Goal: Information Seeking & Learning: Learn about a topic

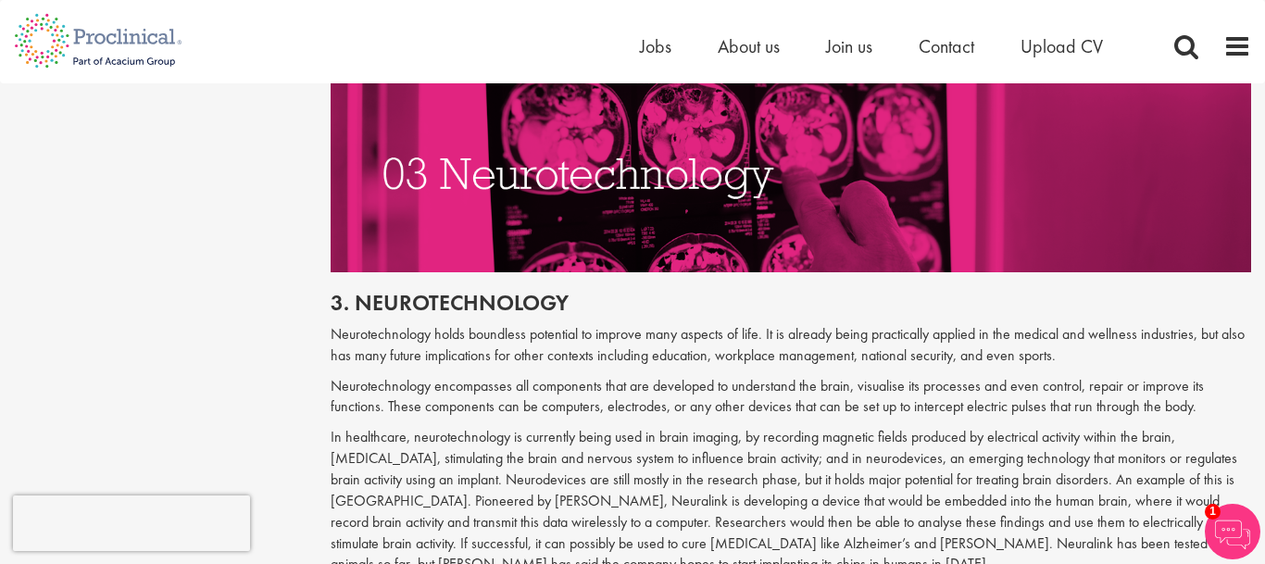
scroll to position [1922, 0]
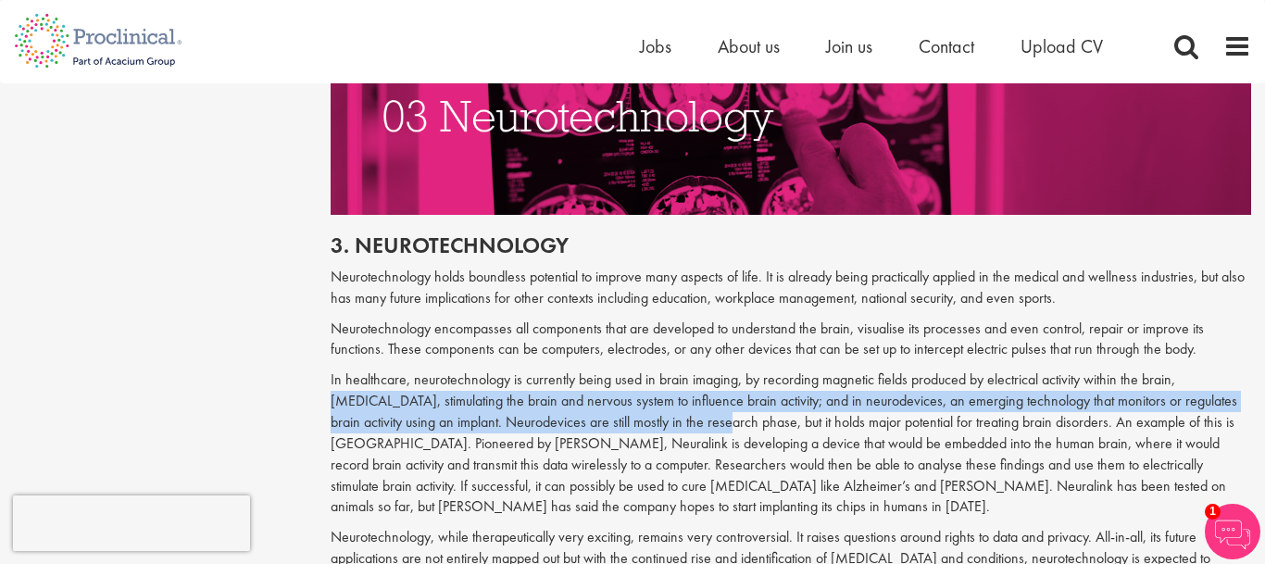
drag, startPoint x: 331, startPoint y: 357, endPoint x: 718, endPoint y: 368, distance: 387.2
click at [718, 369] on p at bounding box center [791, 443] width 921 height 148
click at [673, 369] on p at bounding box center [791, 443] width 921 height 148
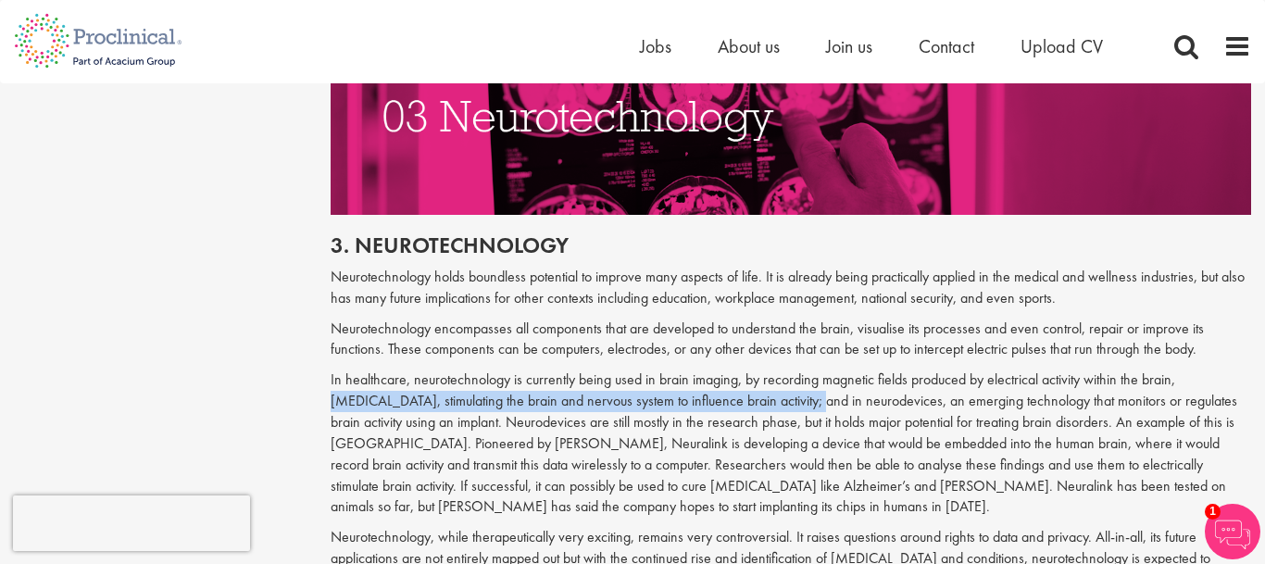
drag, startPoint x: 330, startPoint y: 354, endPoint x: 805, endPoint y: 363, distance: 475.1
click at [805, 369] on p at bounding box center [791, 443] width 921 height 148
copy p "[MEDICAL_DATA], stimulating the brain and nervous system to influence brain act…"
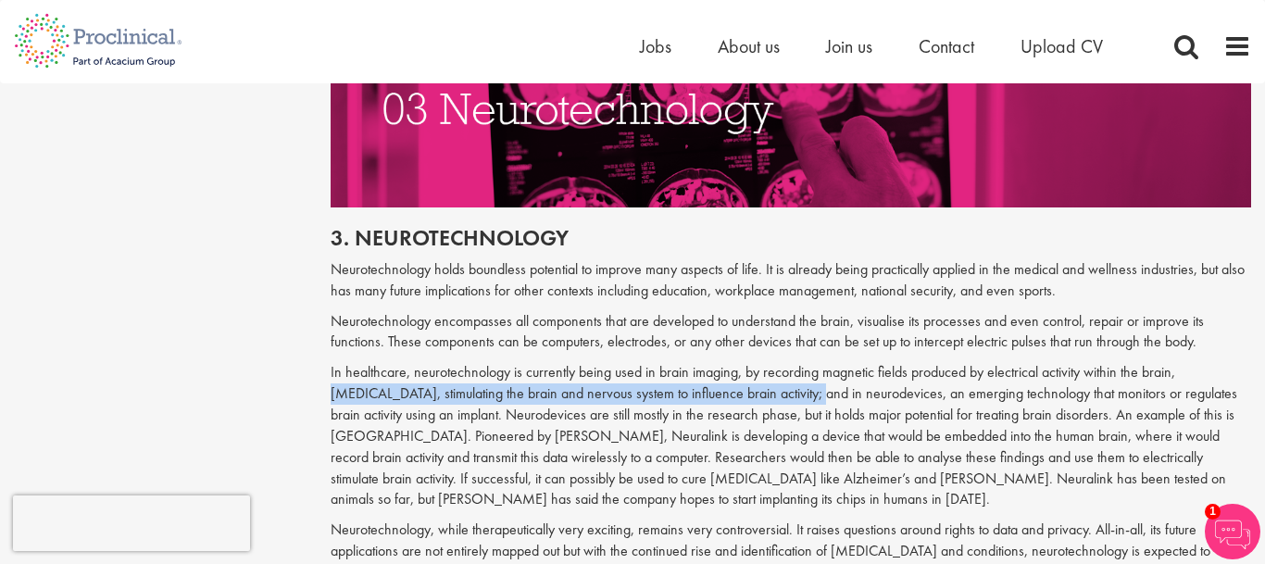
scroll to position [1933, 0]
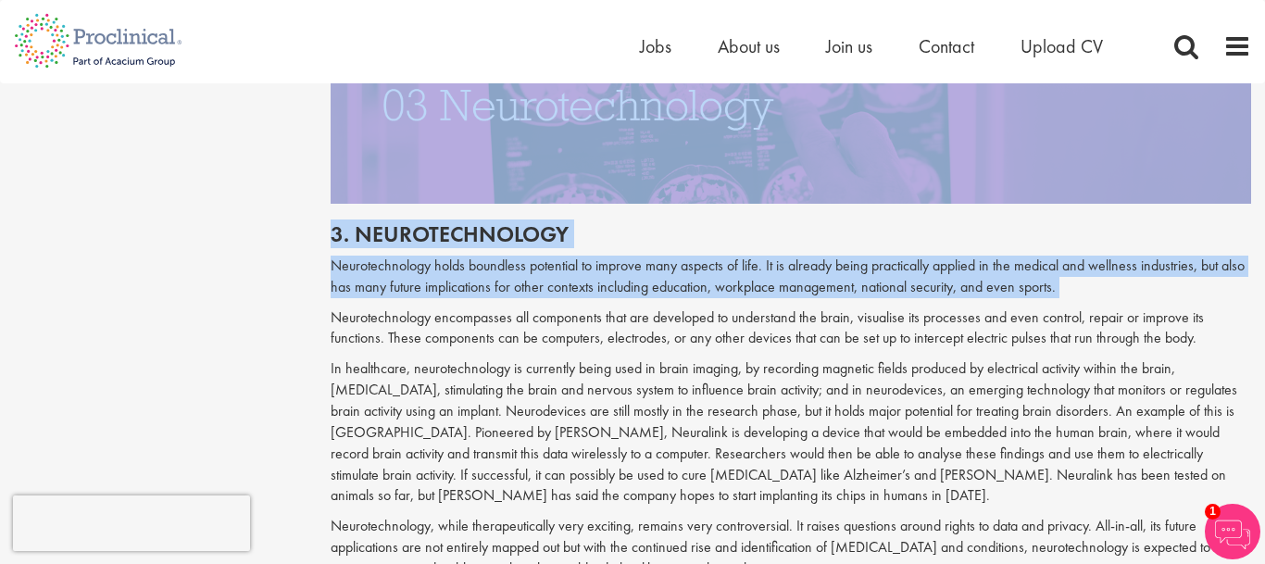
drag, startPoint x: 331, startPoint y: 269, endPoint x: 676, endPoint y: 103, distance: 383.5
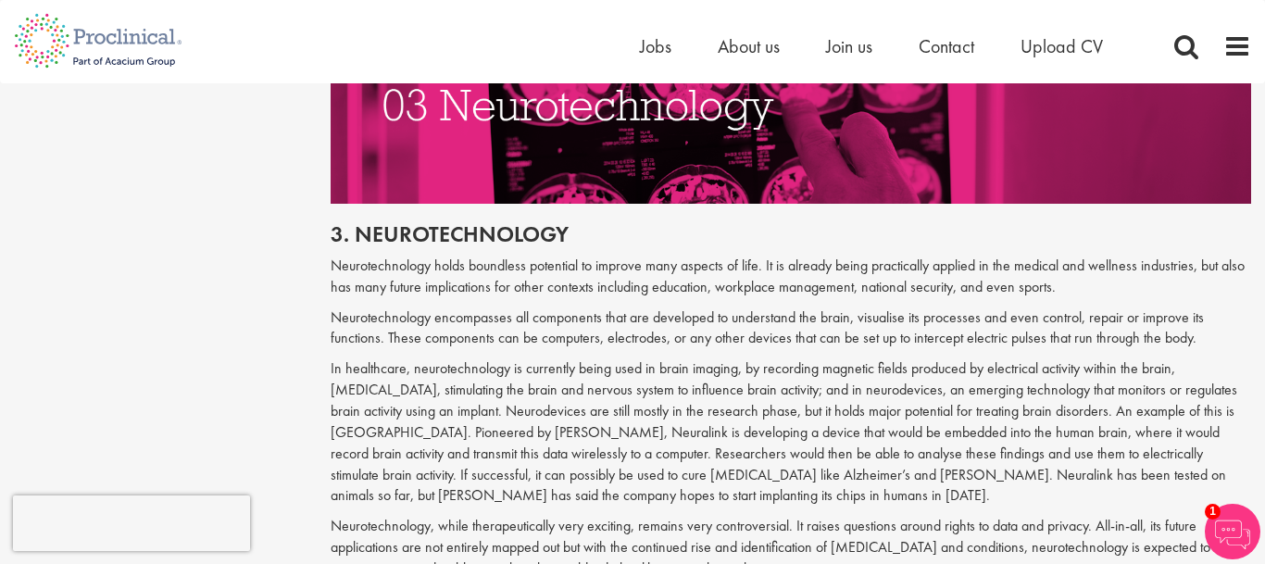
click at [331, 307] on p "Neurotechnology encompasses all components that are developed to understand the…" at bounding box center [791, 328] width 921 height 43
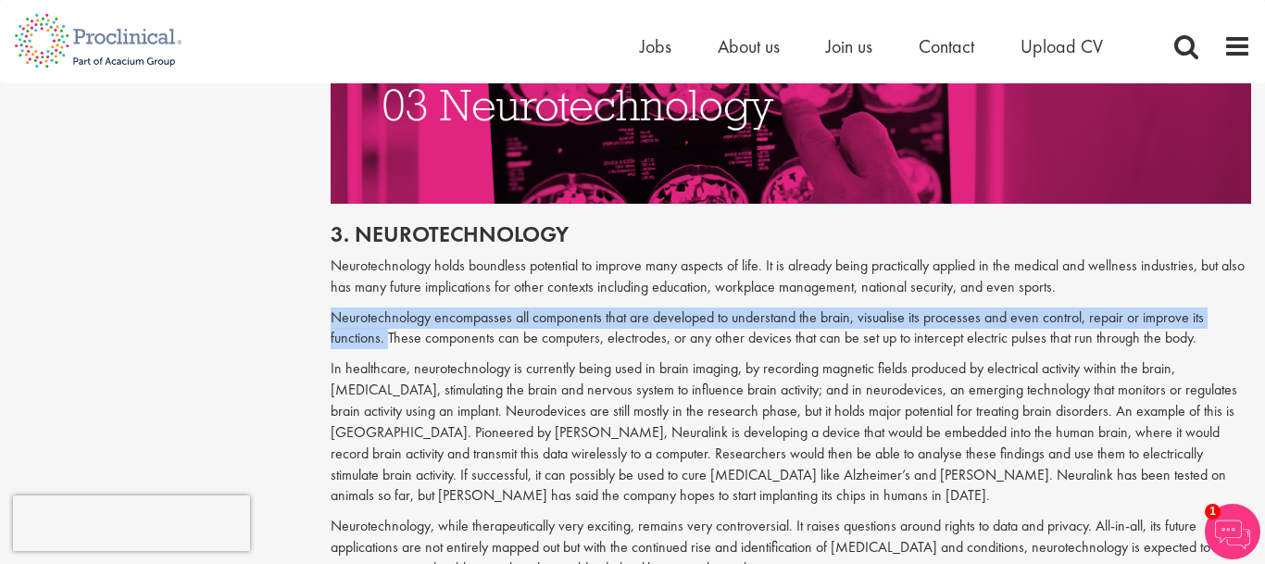
drag, startPoint x: 331, startPoint y: 277, endPoint x: 381, endPoint y: 296, distance: 54.5
click at [381, 307] on p "Neurotechnology encompasses all components that are developed to understand the…" at bounding box center [791, 328] width 921 height 43
copy p "Neurotechnology encompasses all components that are developed to understand the…"
